Goal: Information Seeking & Learning: Learn about a topic

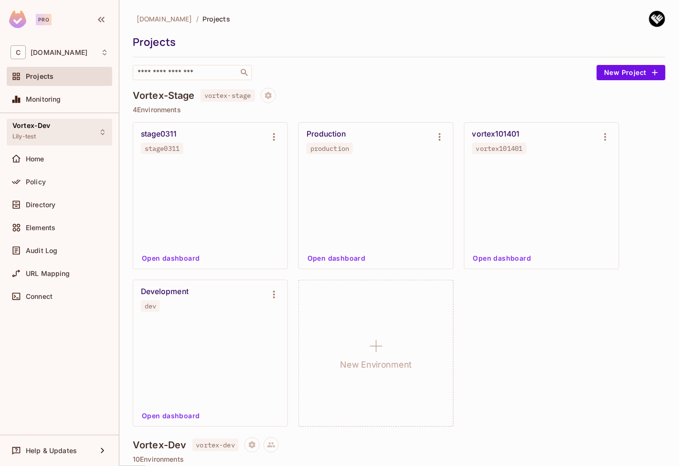
click at [75, 133] on div "Vortex-Dev Lily-test" at bounding box center [59, 132] width 105 height 26
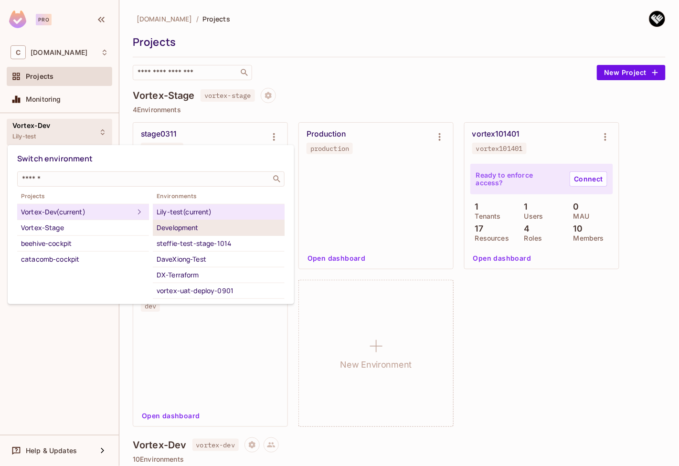
click at [168, 224] on div "Development" at bounding box center [219, 227] width 124 height 11
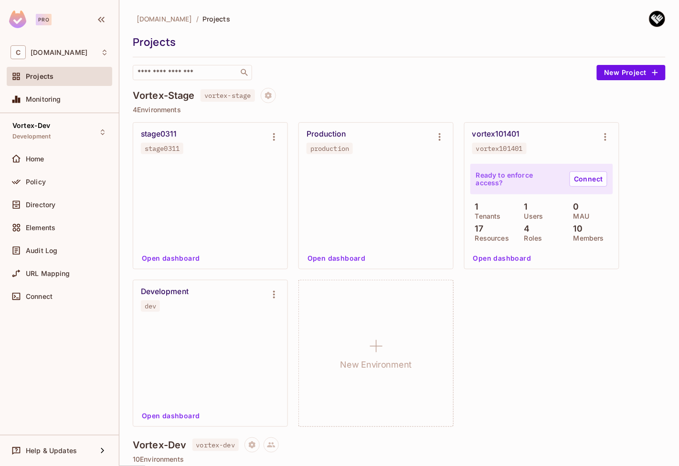
click at [52, 251] on span "Audit Log" at bounding box center [41, 251] width 31 height 8
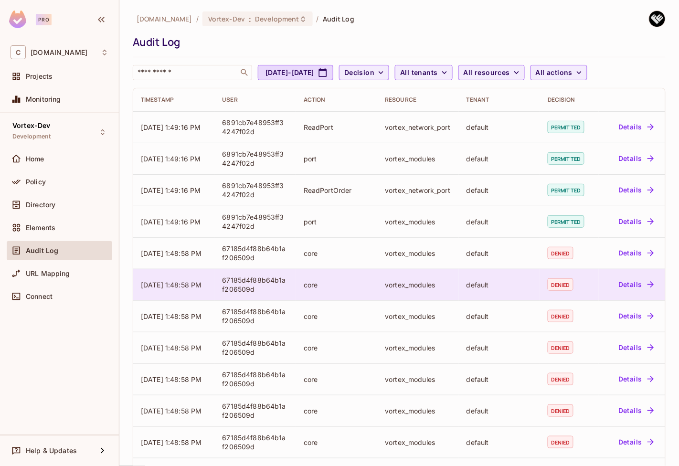
scroll to position [86, 0]
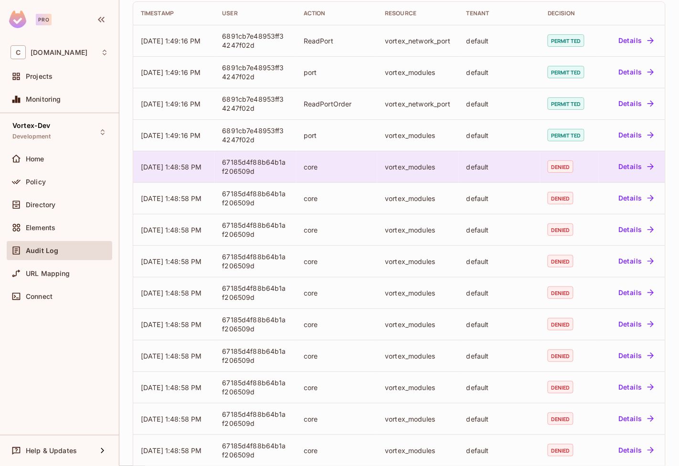
drag, startPoint x: 153, startPoint y: 171, endPoint x: 141, endPoint y: 163, distance: 14.2
click at [141, 163] on td "[DATE] 1:48:58 PM" at bounding box center [173, 166] width 81 height 31
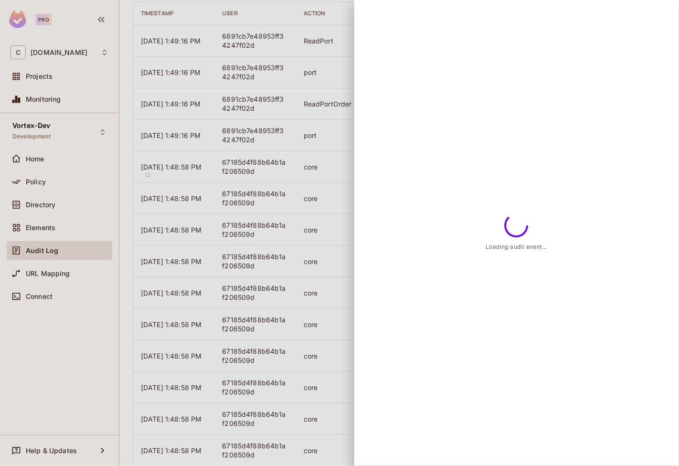
copy span "[DATE] 1:48:58 PM"
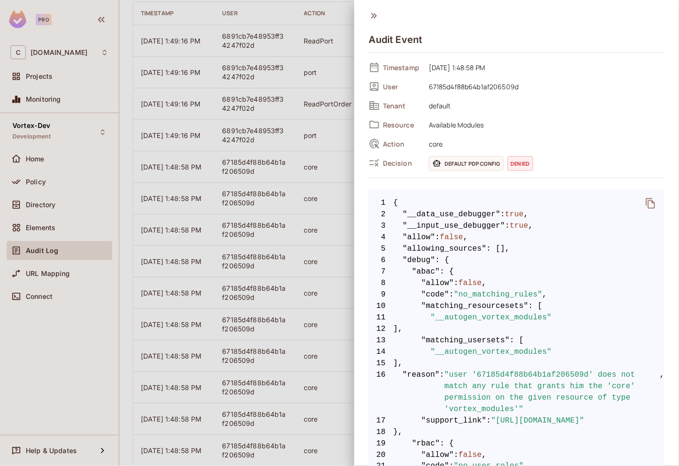
click at [286, 184] on div at bounding box center [339, 233] width 679 height 466
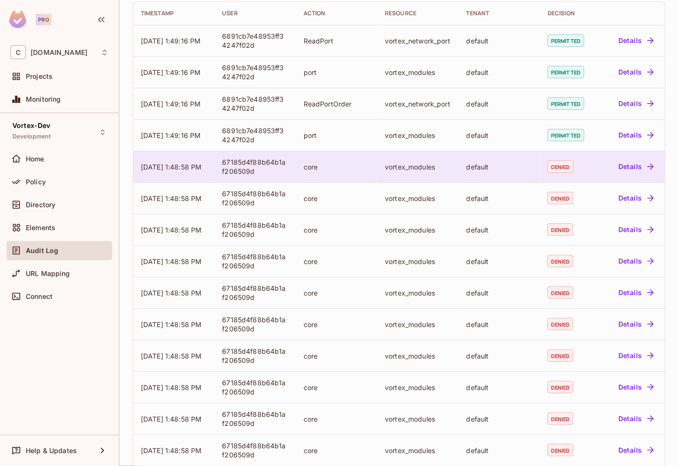
click at [330, 167] on div "core" at bounding box center [336, 166] width 66 height 9
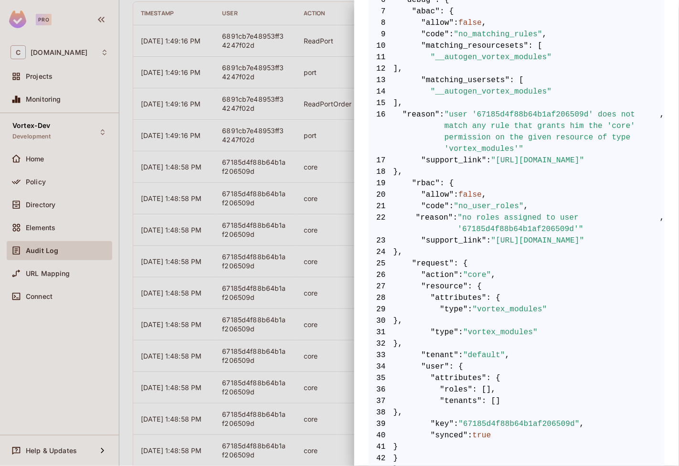
scroll to position [173, 0]
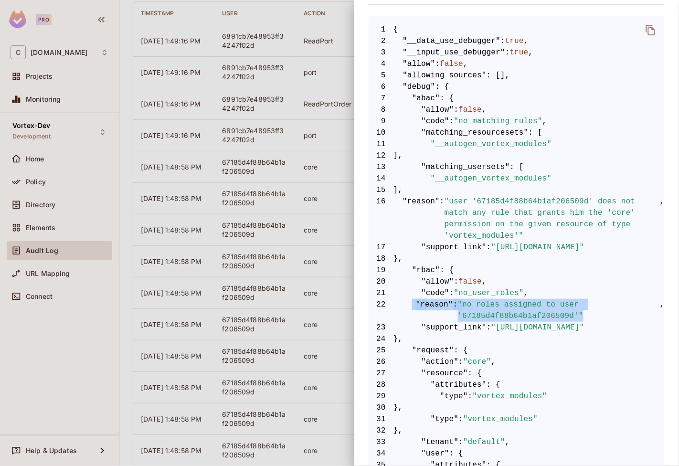
drag, startPoint x: 413, startPoint y: 303, endPoint x: 585, endPoint y: 313, distance: 173.0
click at [585, 313] on span "22 "reason" : "no roles assigned to user '67185d4f88b64b1af206509d'" ," at bounding box center [516, 310] width 296 height 23
copy span ""reason" : "no roles assigned to user '67185d4f88b64b1af206509d'""
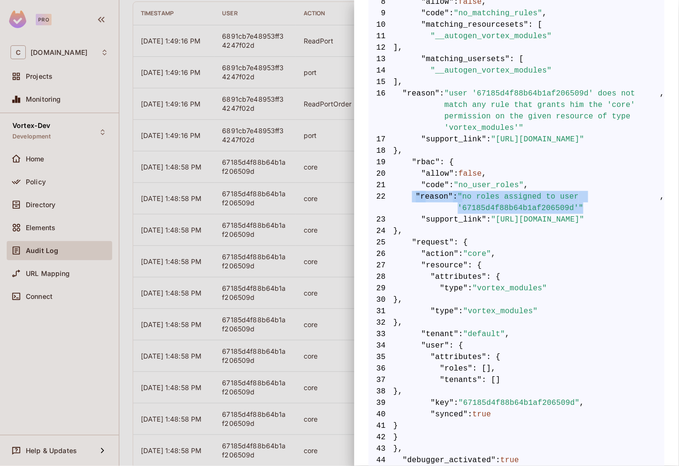
scroll to position [314, 0]
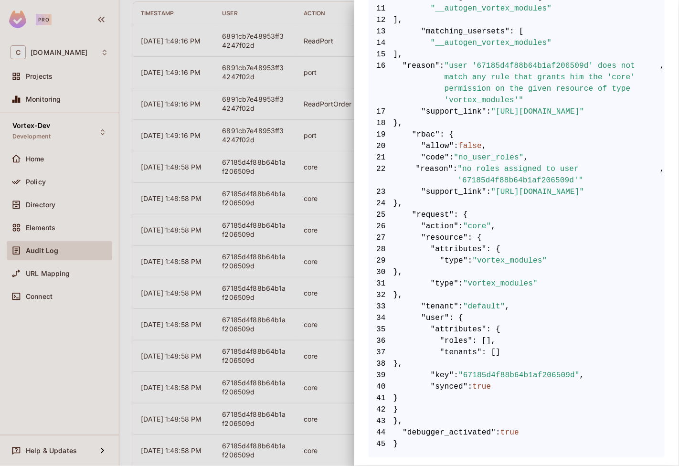
click at [293, 138] on div at bounding box center [339, 233] width 679 height 466
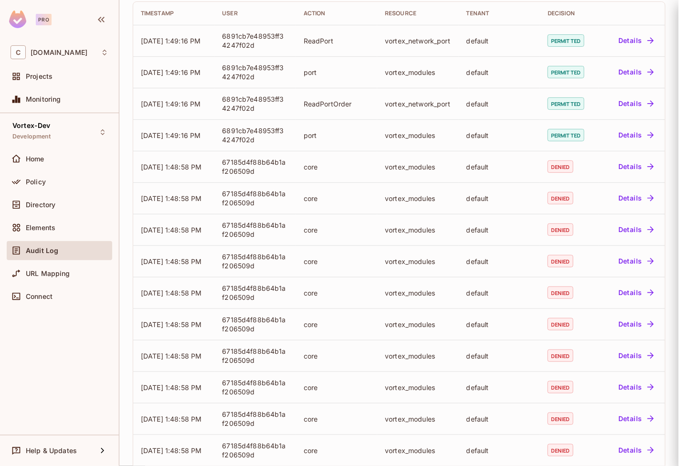
scroll to position [0, 0]
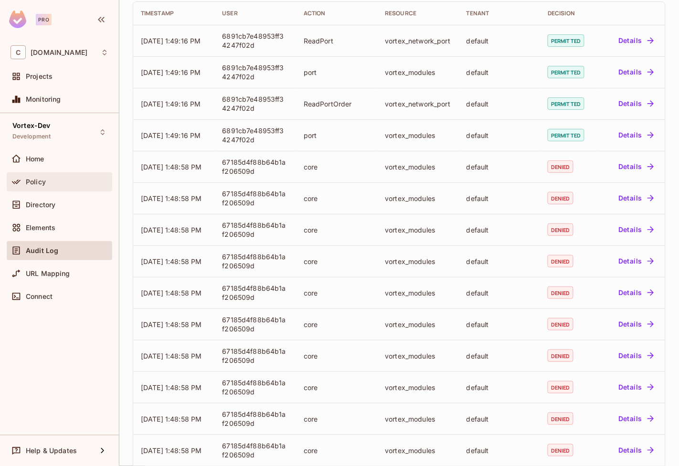
click at [62, 180] on div "Policy" at bounding box center [67, 182] width 83 height 8
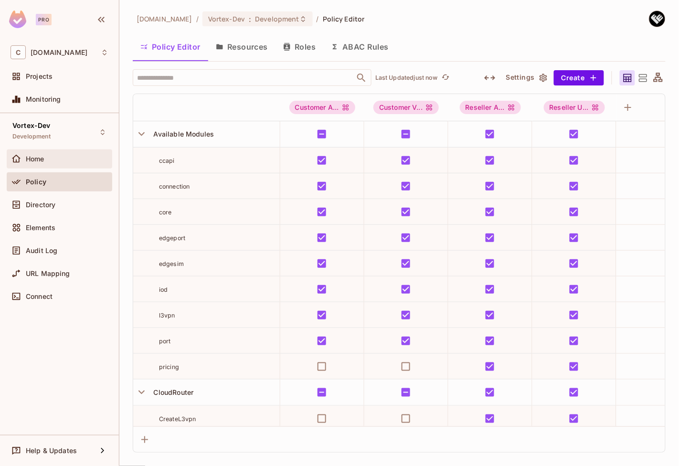
click at [52, 161] on div "Home" at bounding box center [67, 159] width 83 height 8
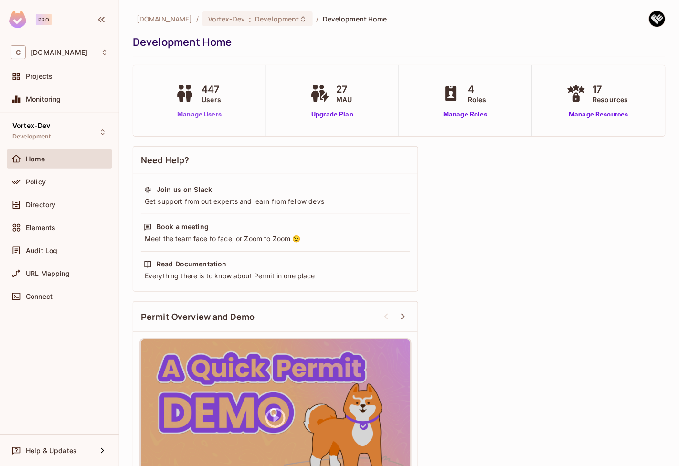
click at [207, 115] on link "Manage Users" at bounding box center [199, 114] width 53 height 10
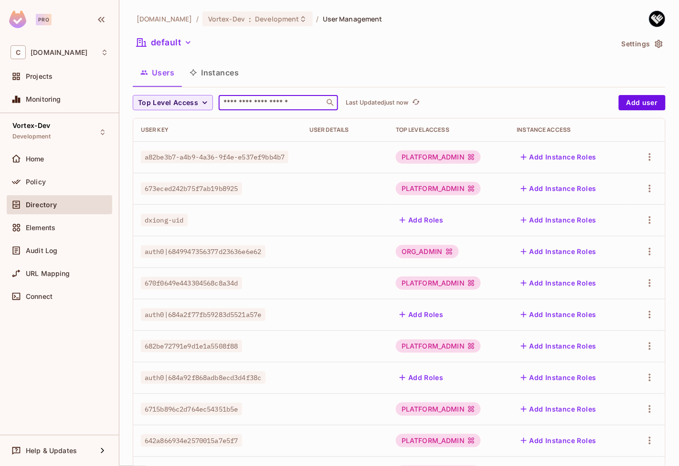
click at [290, 103] on input "text" at bounding box center [271, 103] width 100 height 10
type input "****"
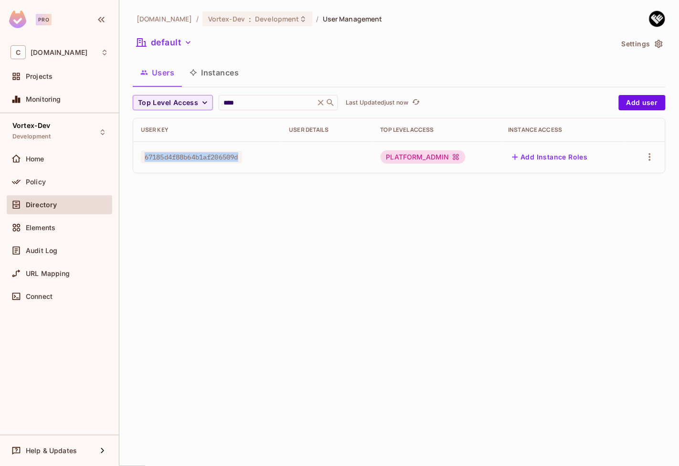
drag, startPoint x: 247, startPoint y: 156, endPoint x: 143, endPoint y: 158, distance: 103.6
click at [143, 158] on div "67185d4f88b64b1af206509d" at bounding box center [207, 157] width 133 height 10
copy span "67185d4f88b64b1af206509d"
click at [242, 103] on input "****" at bounding box center [266, 103] width 91 height 10
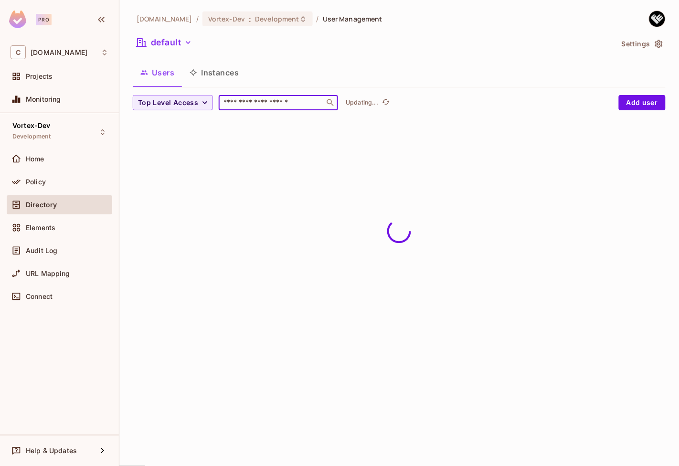
paste input "****"
type input "****"
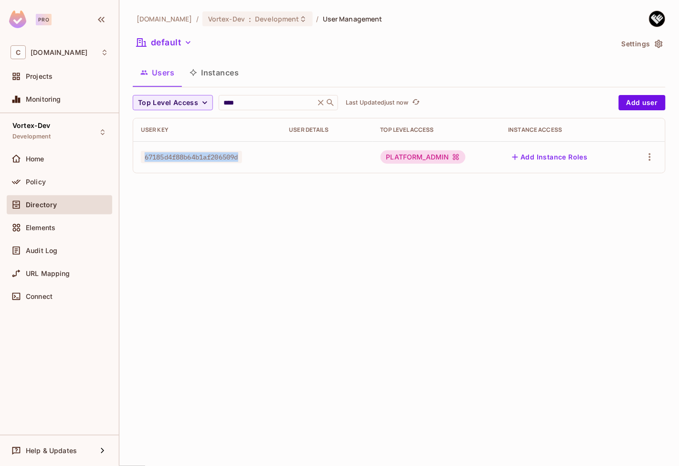
drag, startPoint x: 240, startPoint y: 157, endPoint x: 139, endPoint y: 156, distance: 101.7
click at [139, 156] on td "67185d4f88b64b1af206509d" at bounding box center [207, 156] width 148 height 31
copy span "67185d4f88b64b1af206509d"
click at [323, 104] on icon at bounding box center [321, 103] width 10 height 10
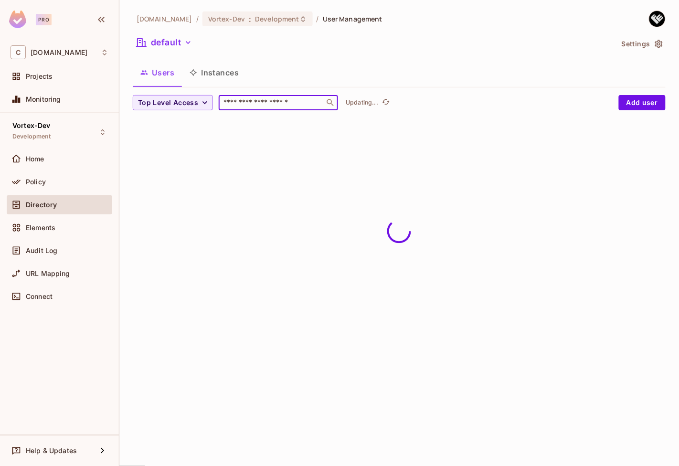
click at [301, 104] on input "text" at bounding box center [271, 103] width 100 height 10
paste input "**********"
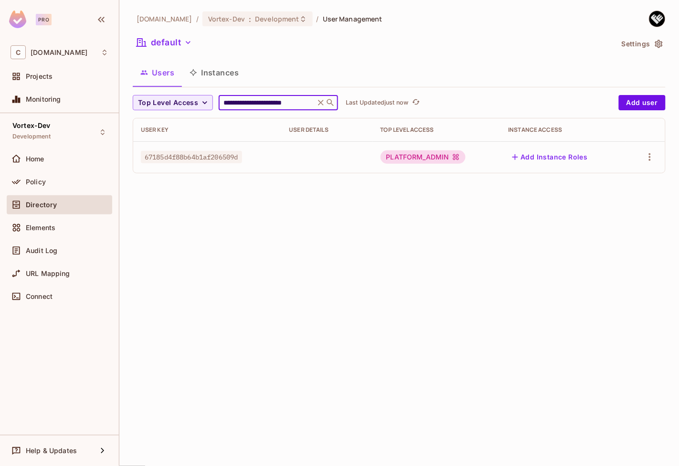
type input "**********"
click at [381, 71] on div "Users Instances" at bounding box center [399, 73] width 533 height 24
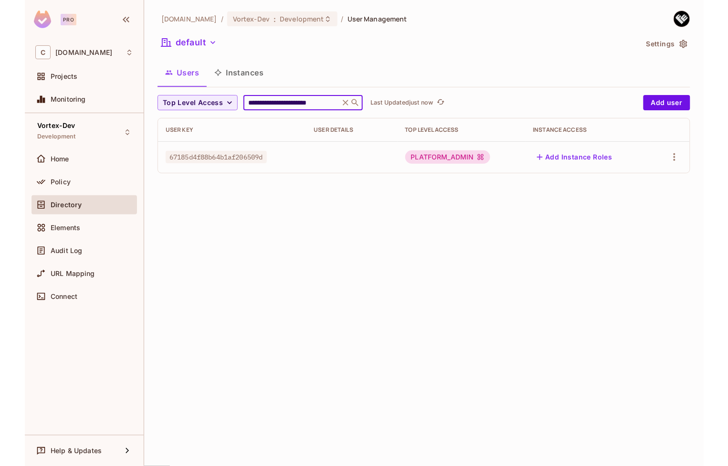
scroll to position [0, 0]
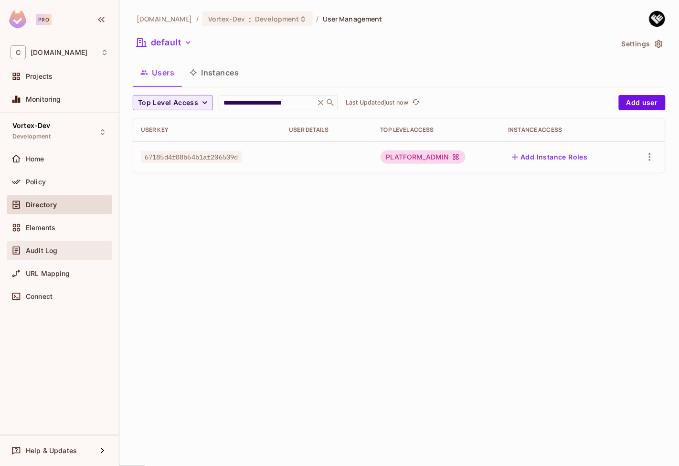
click at [69, 248] on div "Audit Log" at bounding box center [67, 251] width 83 height 8
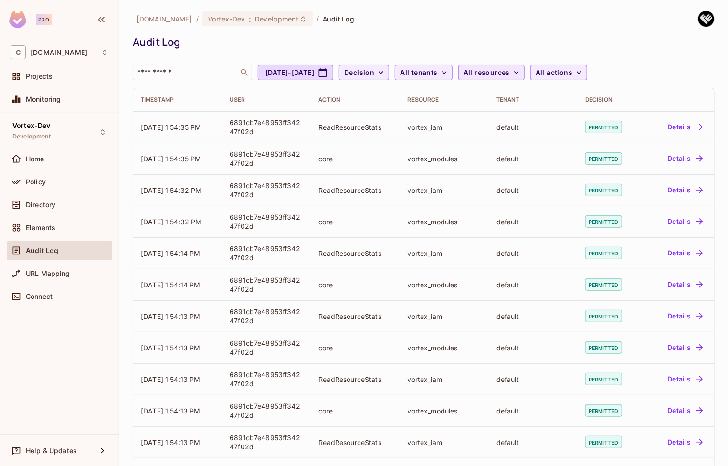
click at [510, 70] on span "All resources" at bounding box center [486, 73] width 46 height 12
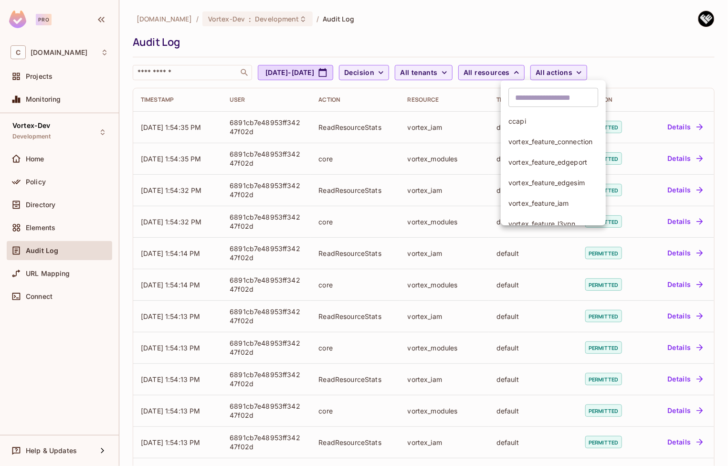
click at [595, 74] on div at bounding box center [364, 233] width 728 height 466
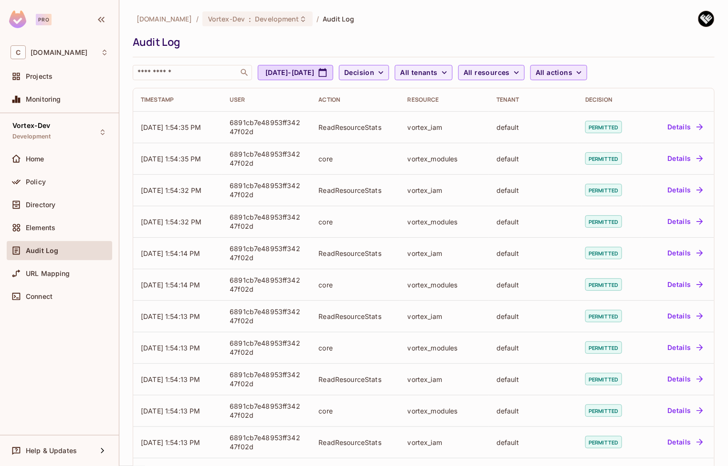
click at [572, 73] on span "All actions" at bounding box center [553, 73] width 37 height 12
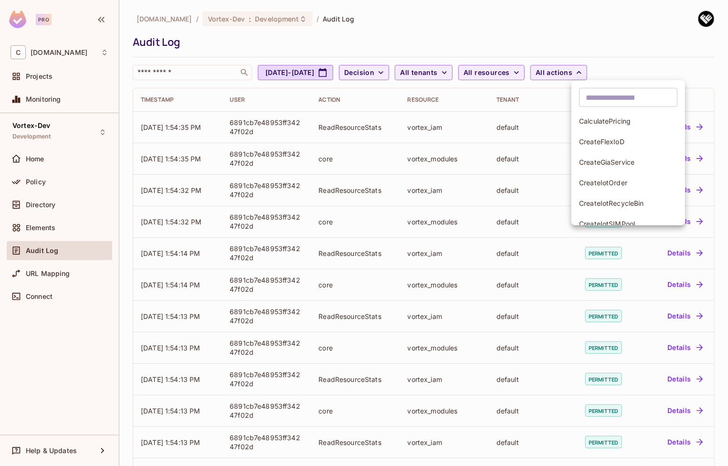
click at [479, 71] on div at bounding box center [364, 233] width 728 height 466
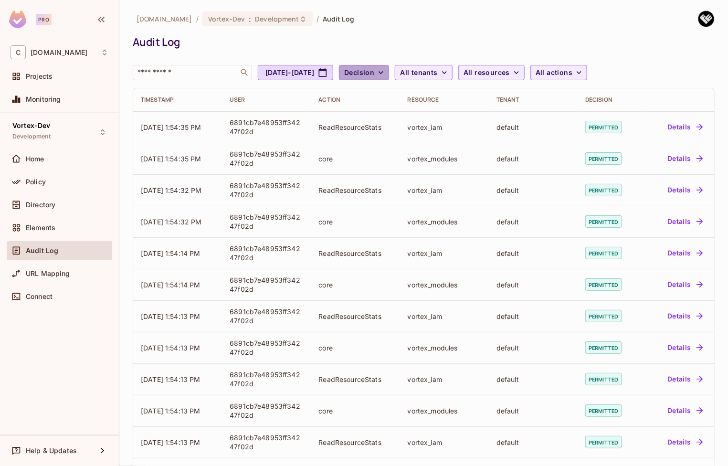
click at [374, 73] on span "Decision" at bounding box center [359, 73] width 30 height 12
click at [410, 114] on span "Denied" at bounding box center [407, 114] width 32 height 9
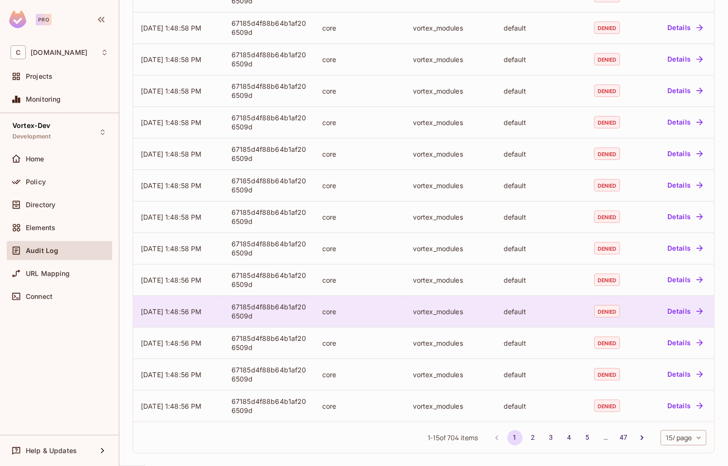
scroll to position [163, 0]
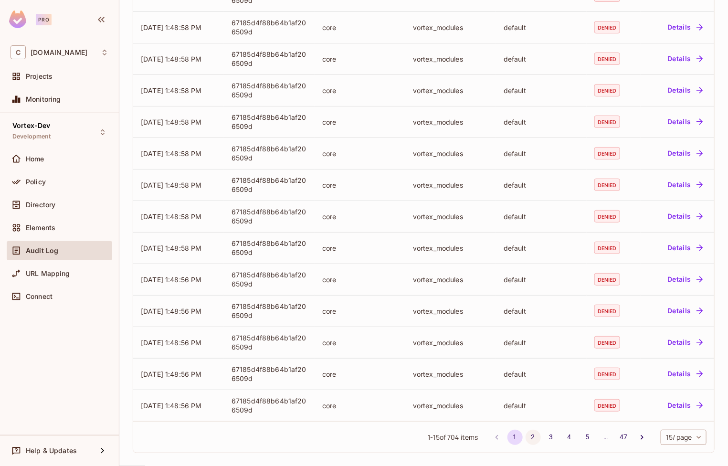
click at [528, 437] on button "2" at bounding box center [532, 436] width 15 height 15
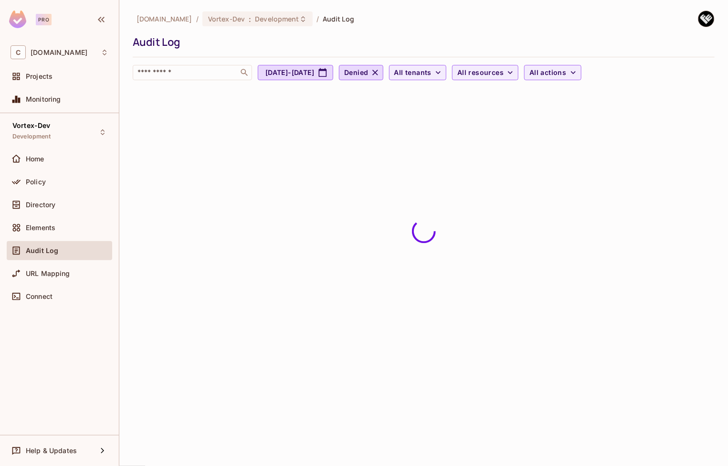
scroll to position [0, 0]
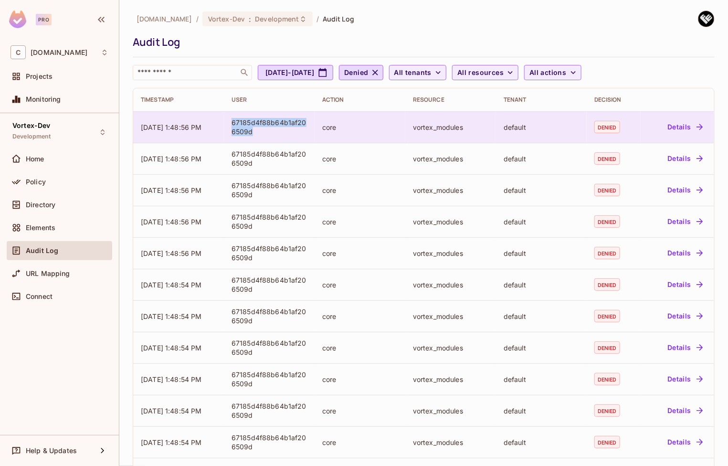
drag, startPoint x: 255, startPoint y: 135, endPoint x: 230, endPoint y: 125, distance: 26.3
click at [231, 125] on div "67185d4f88b64b1af206509d" at bounding box center [268, 127] width 75 height 18
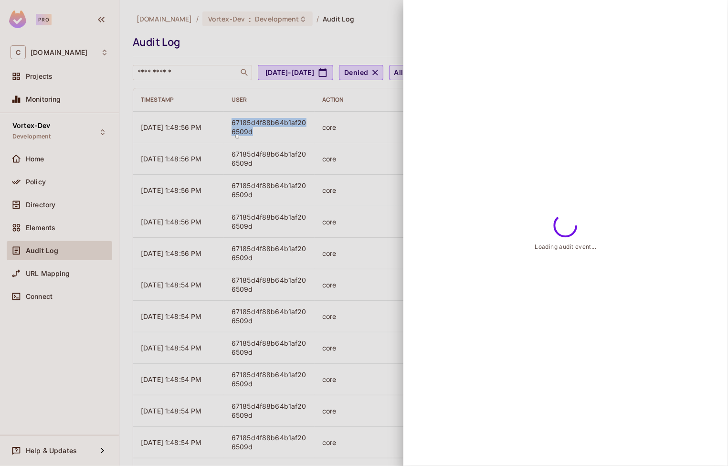
copy div "67185d4f88b64b1af206509d"
click at [376, 47] on div at bounding box center [364, 233] width 728 height 466
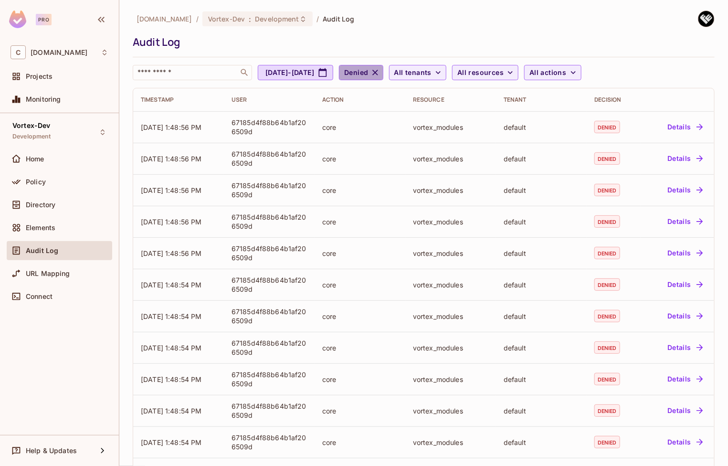
click at [380, 71] on icon "button" at bounding box center [375, 73] width 10 height 10
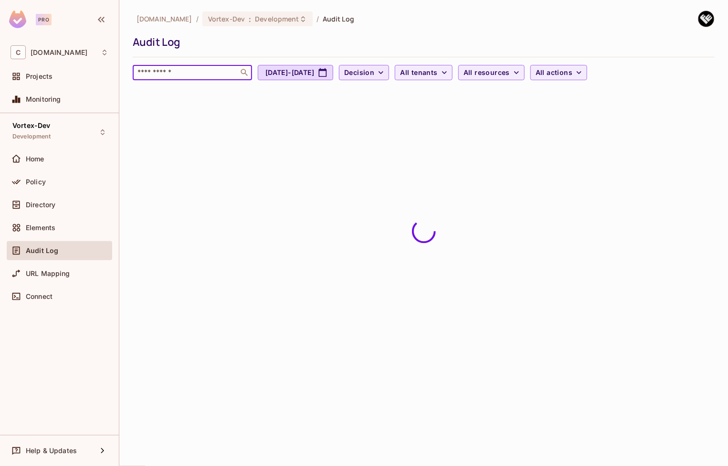
click at [166, 75] on input "text" at bounding box center [186, 73] width 100 height 10
paste input "**********"
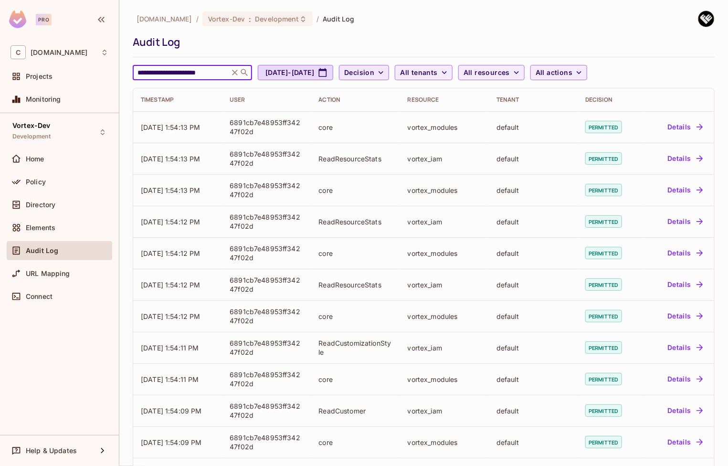
type input "**********"
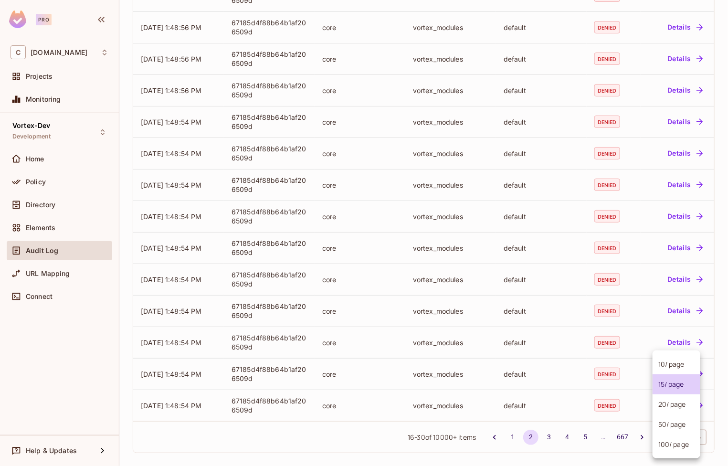
scroll to position [0, 0]
click at [659, 437] on body "**********" at bounding box center [364, 271] width 728 height 543
click at [670, 445] on li "100 / page" at bounding box center [676, 444] width 48 height 20
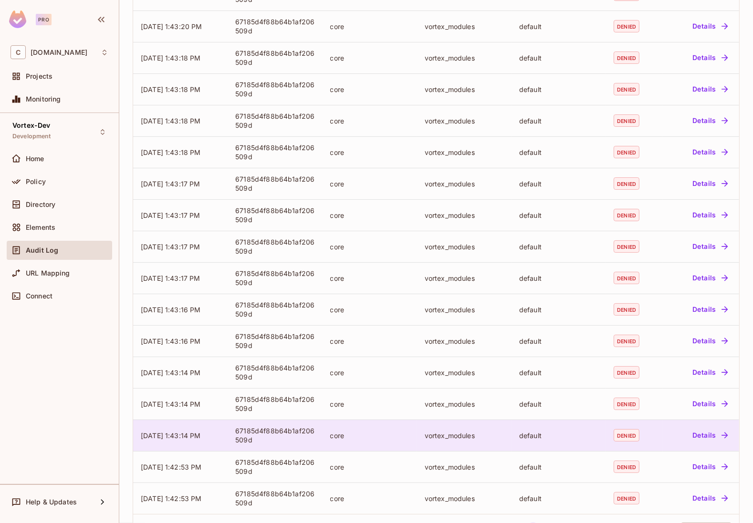
scroll to position [2782, 0]
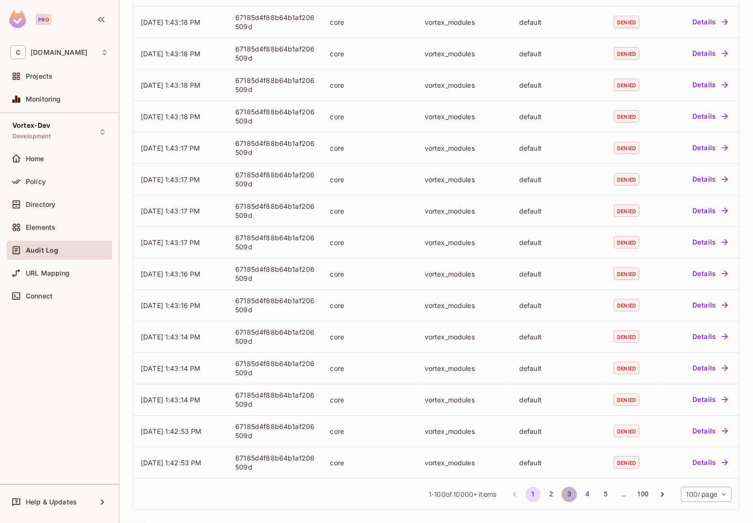
click at [566, 465] on button "3" at bounding box center [569, 494] width 15 height 15
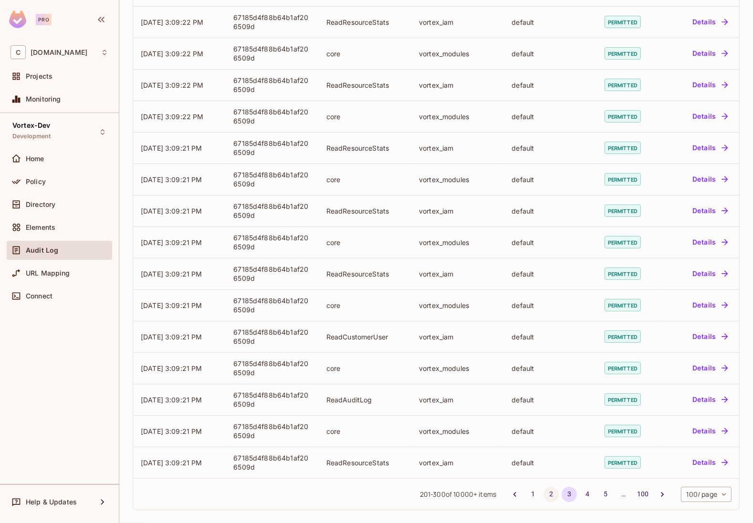
click at [545, 465] on button "2" at bounding box center [550, 494] width 15 height 15
click at [527, 465] on button "1" at bounding box center [532, 494] width 15 height 15
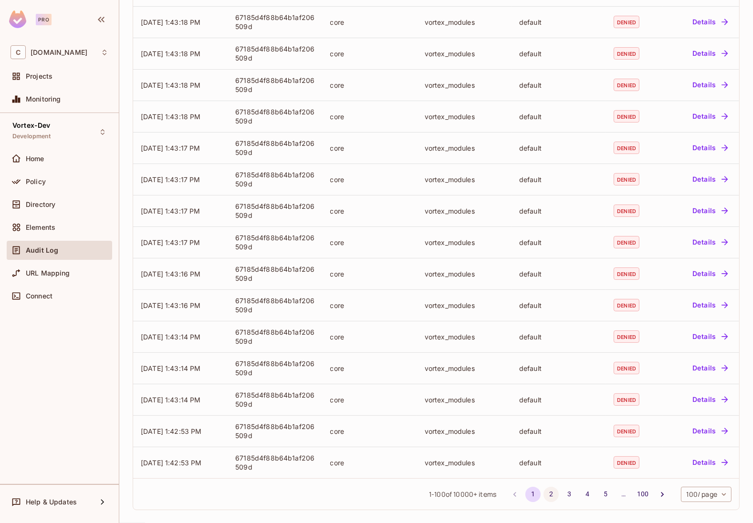
click at [543, 465] on button "2" at bounding box center [550, 494] width 15 height 15
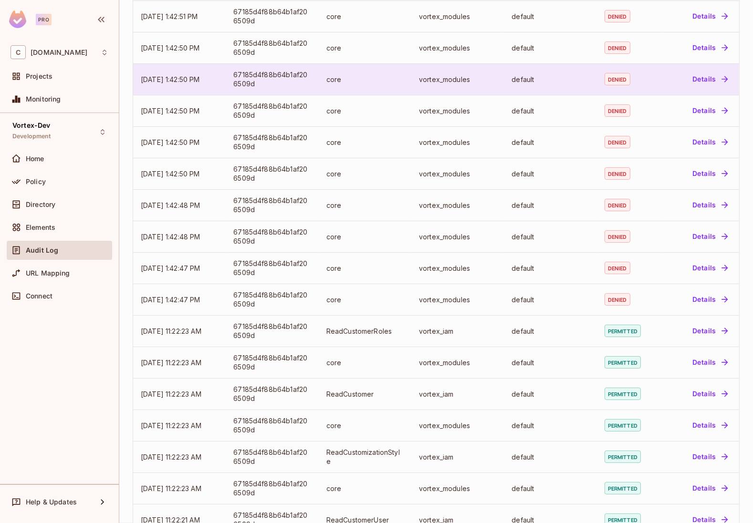
scroll to position [0, 0]
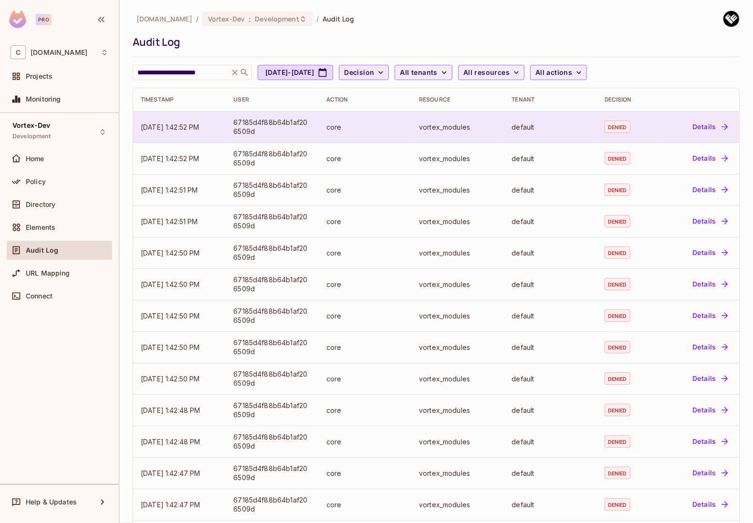
click at [678, 127] on button "Details" at bounding box center [710, 126] width 43 height 15
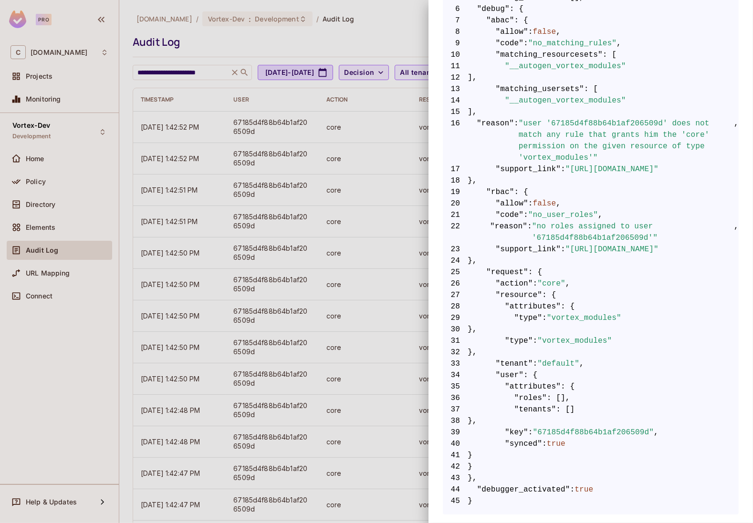
scroll to position [257, 0]
click at [48, 346] on div at bounding box center [376, 261] width 753 height 523
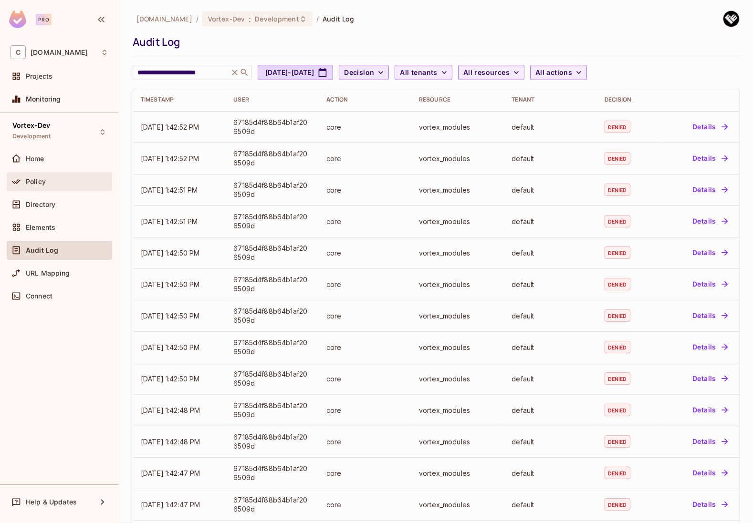
click at [42, 181] on span "Policy" at bounding box center [36, 182] width 20 height 8
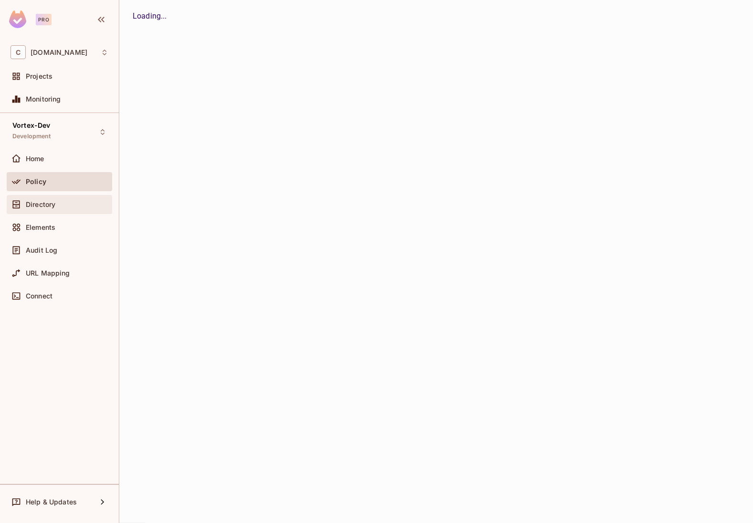
click at [61, 205] on div "Directory" at bounding box center [67, 205] width 83 height 8
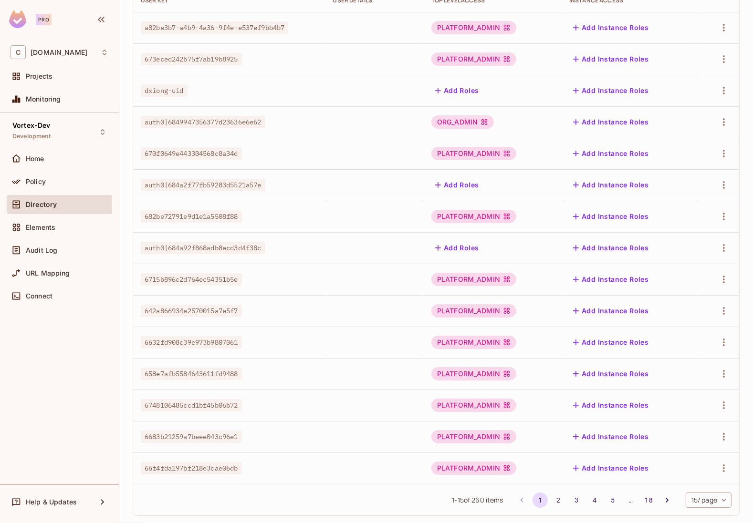
scroll to position [143, 0]
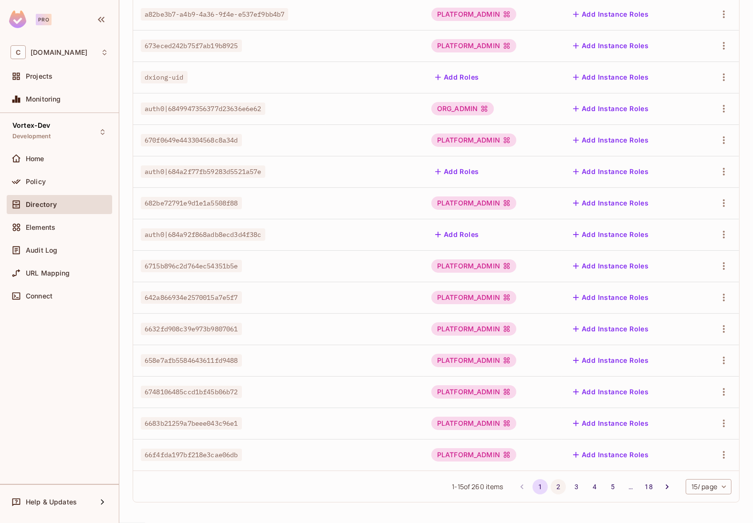
click at [551, 465] on button "2" at bounding box center [558, 487] width 15 height 15
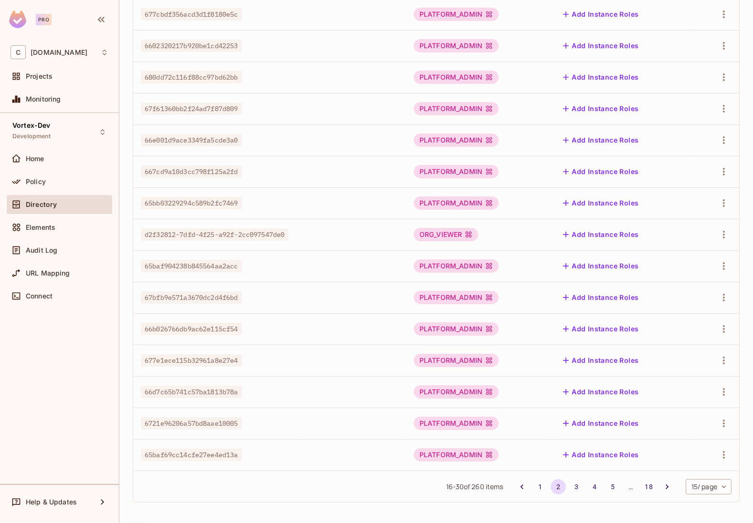
drag, startPoint x: 535, startPoint y: 487, endPoint x: 550, endPoint y: 498, distance: 18.0
click at [546, 465] on div "16 - 30 of 260 items 1 2 3 4 5 … 18 15 / page ** ​" at bounding box center [436, 486] width 606 height 31
click at [569, 465] on button "3" at bounding box center [576, 487] width 15 height 15
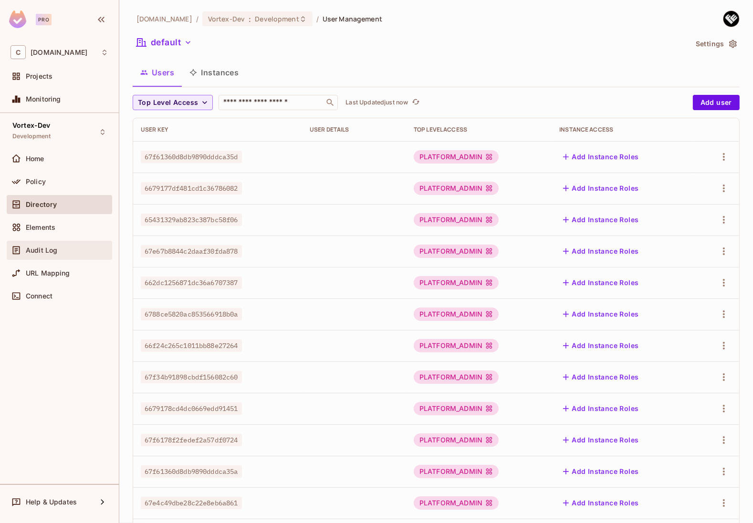
click at [54, 251] on span "Audit Log" at bounding box center [41, 251] width 31 height 8
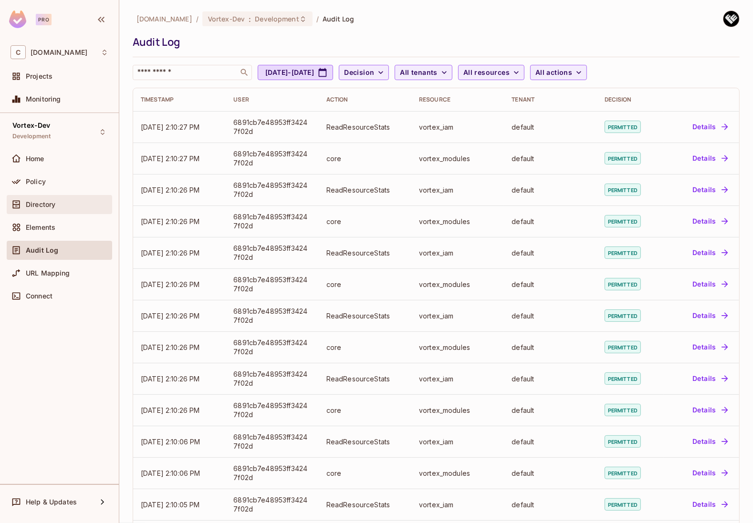
click at [46, 200] on div "Directory" at bounding box center [59, 204] width 98 height 11
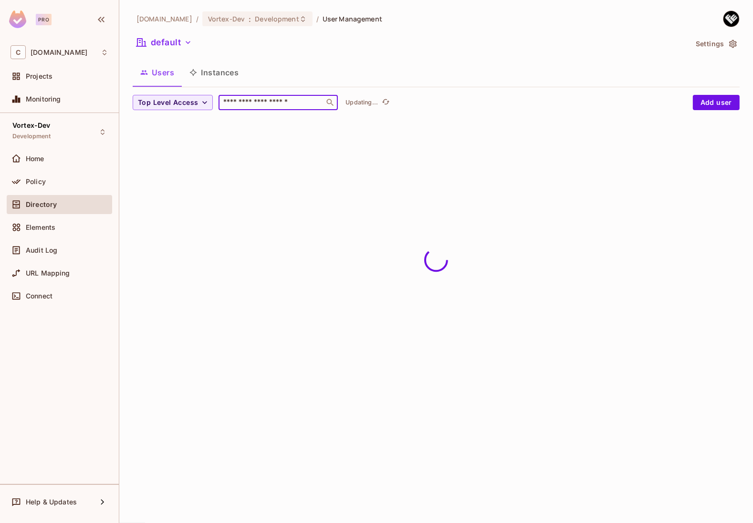
click at [253, 104] on input "text" at bounding box center [271, 103] width 100 height 10
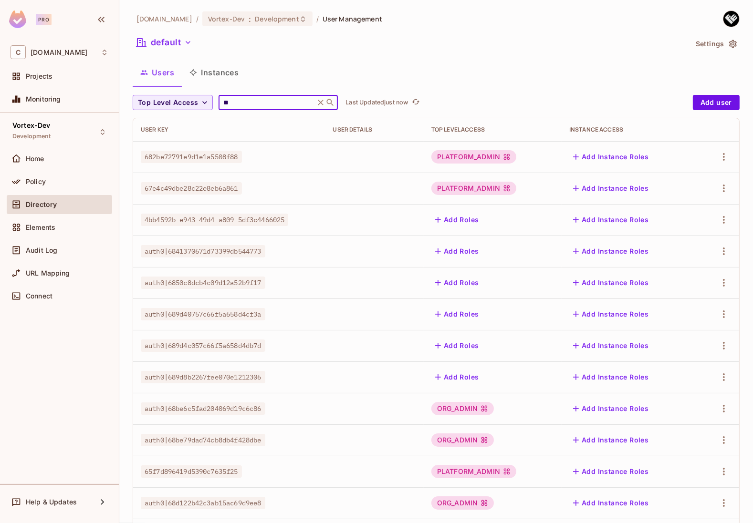
click at [223, 104] on input "**" at bounding box center [266, 103] width 91 height 10
type input "***"
